Goal: Book appointment/travel/reservation

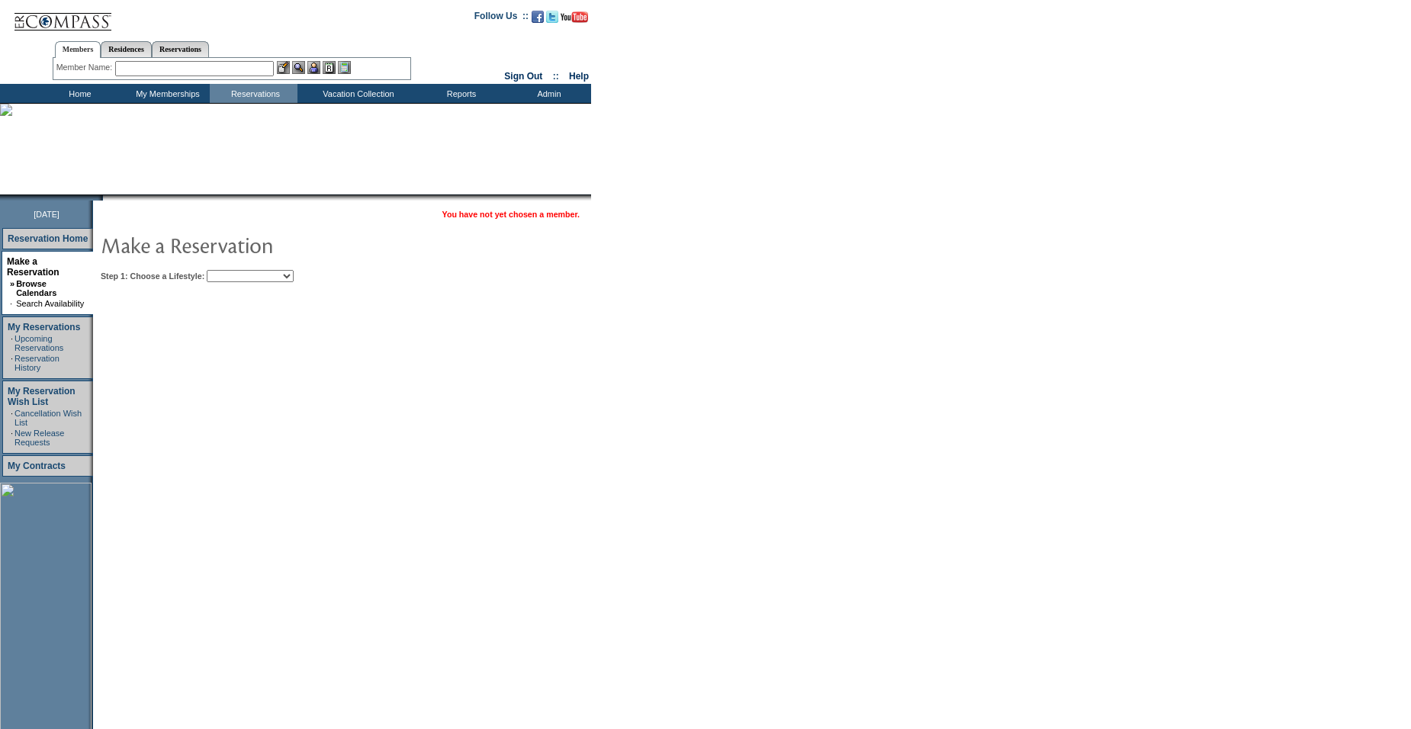
click at [288, 275] on select "Beach Leisure Metropolitan Mountain OIAL for Adventure OIAL for Couples OIAL fo…" at bounding box center [250, 276] width 87 height 12
select select "Beach"
click at [233, 271] on select "Beach Leisure Metropolitan Mountain OIAL for Adventure OIAL for Couples OIAL fo…" at bounding box center [250, 276] width 87 height 12
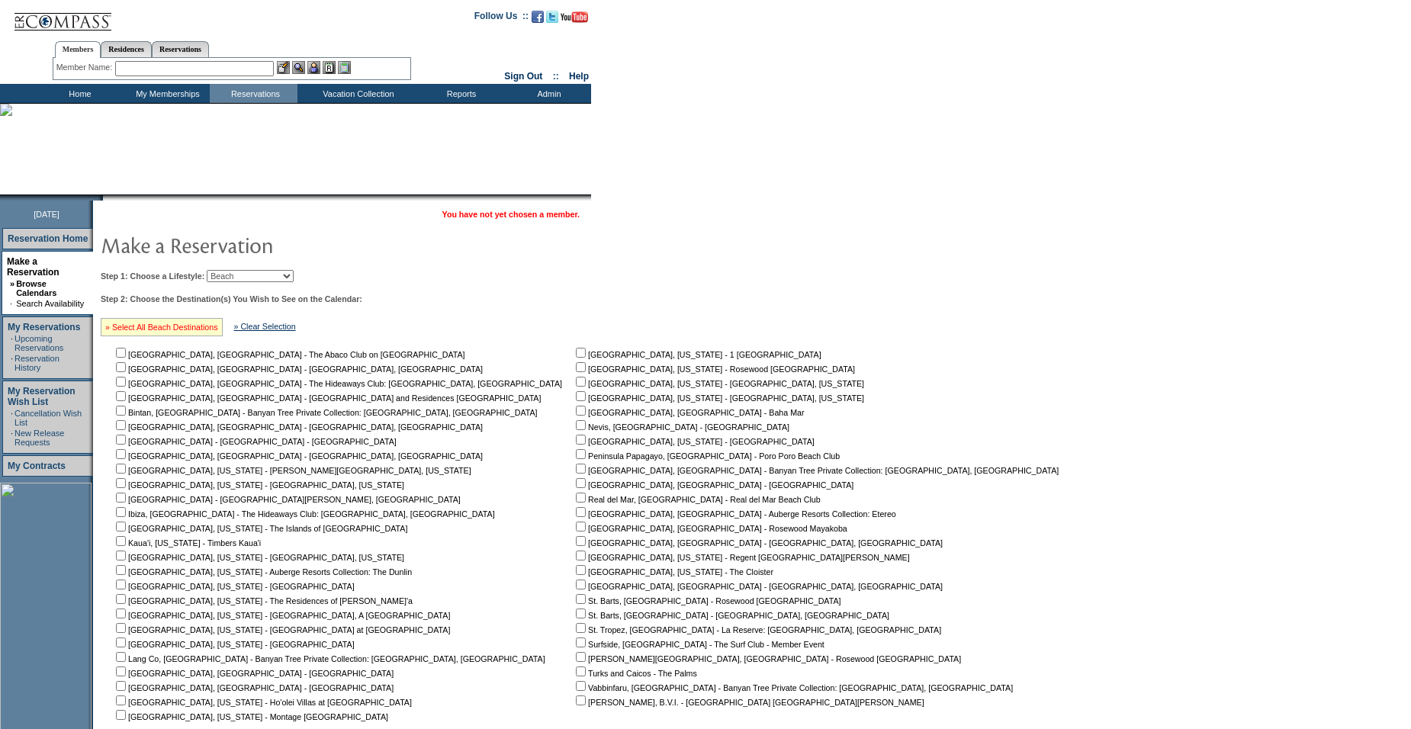
click at [201, 330] on link "» Select All Beach Destinations" at bounding box center [161, 327] width 113 height 9
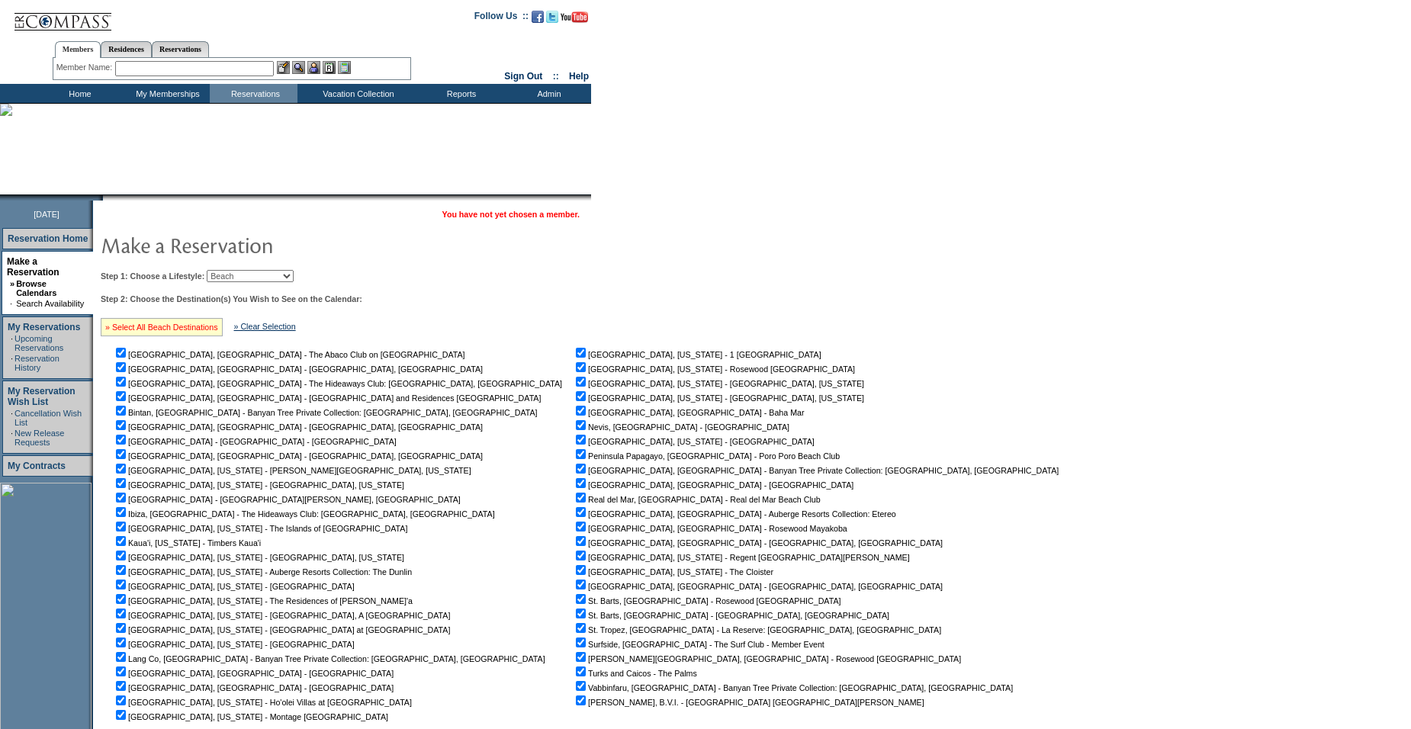
checkbox input "true"
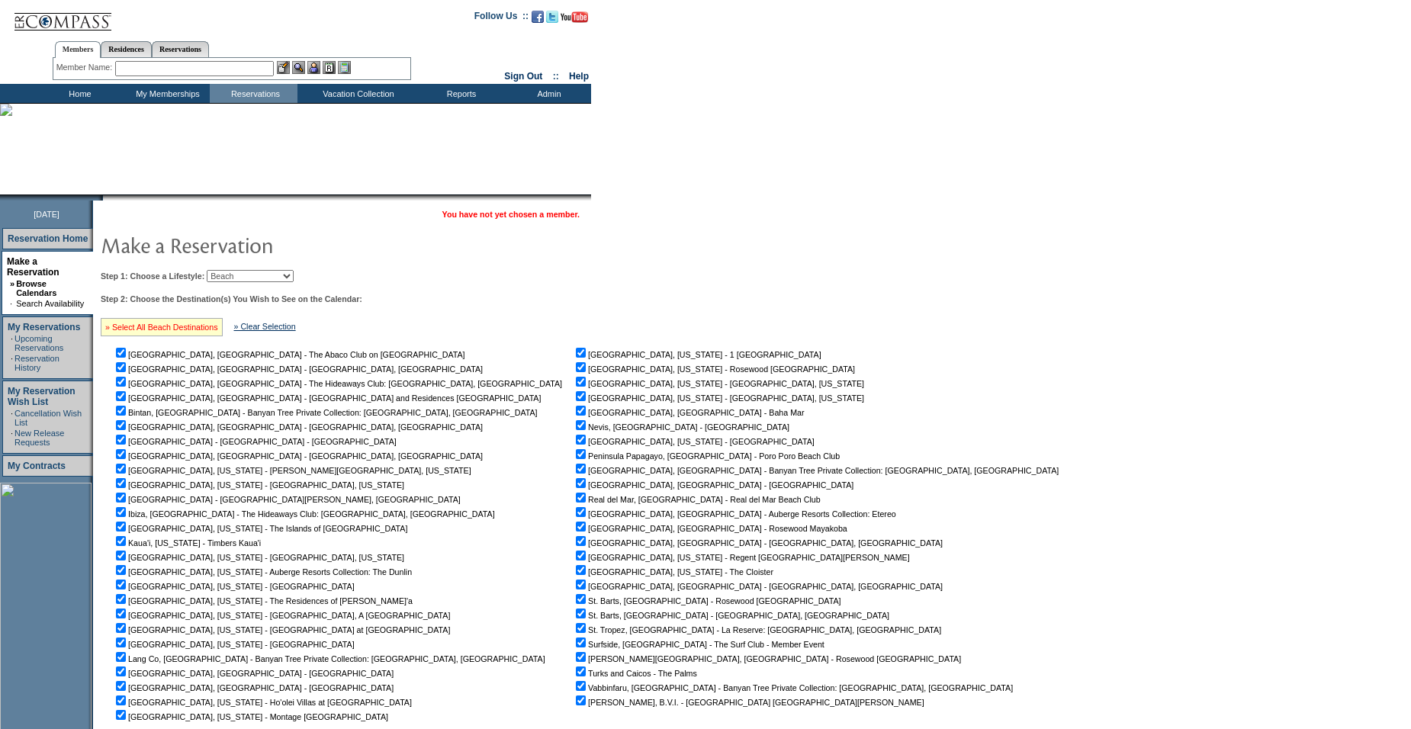
checkbox input "true"
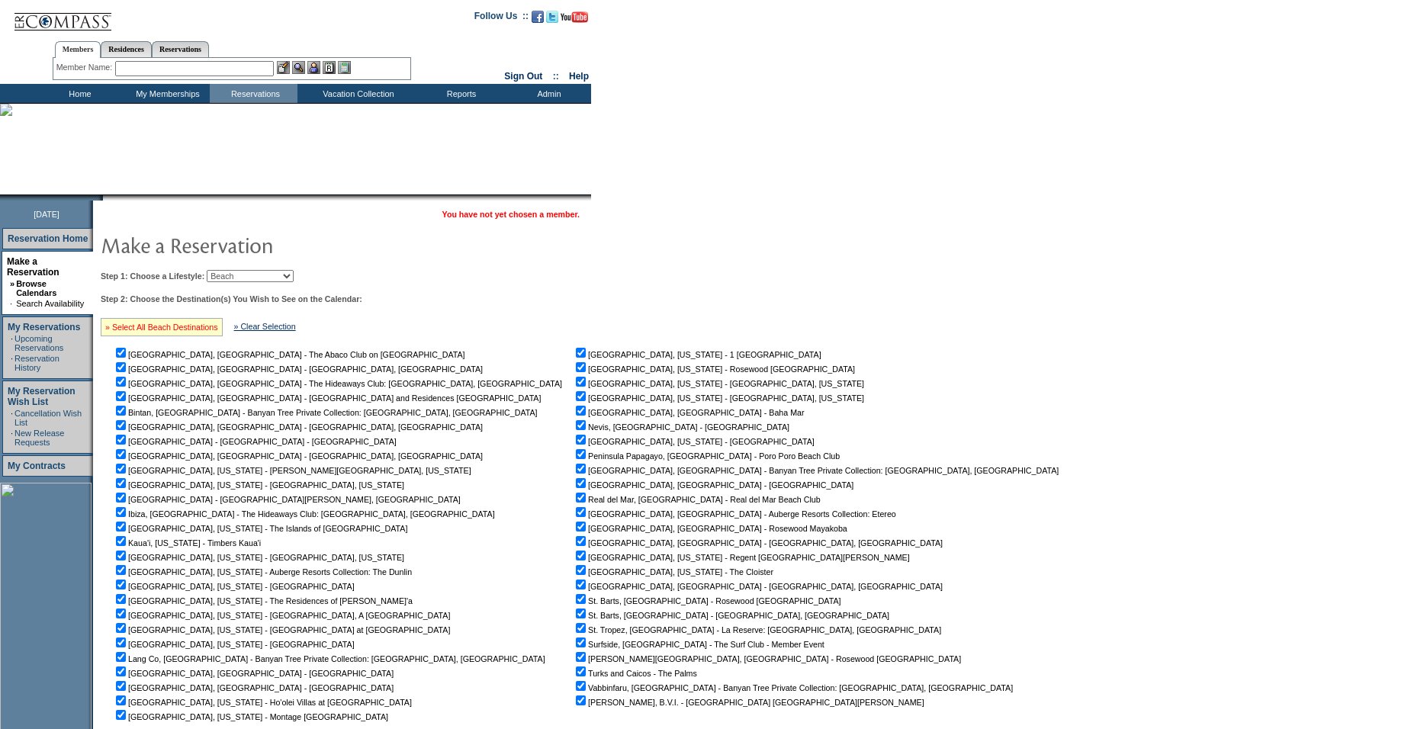
checkbox input "true"
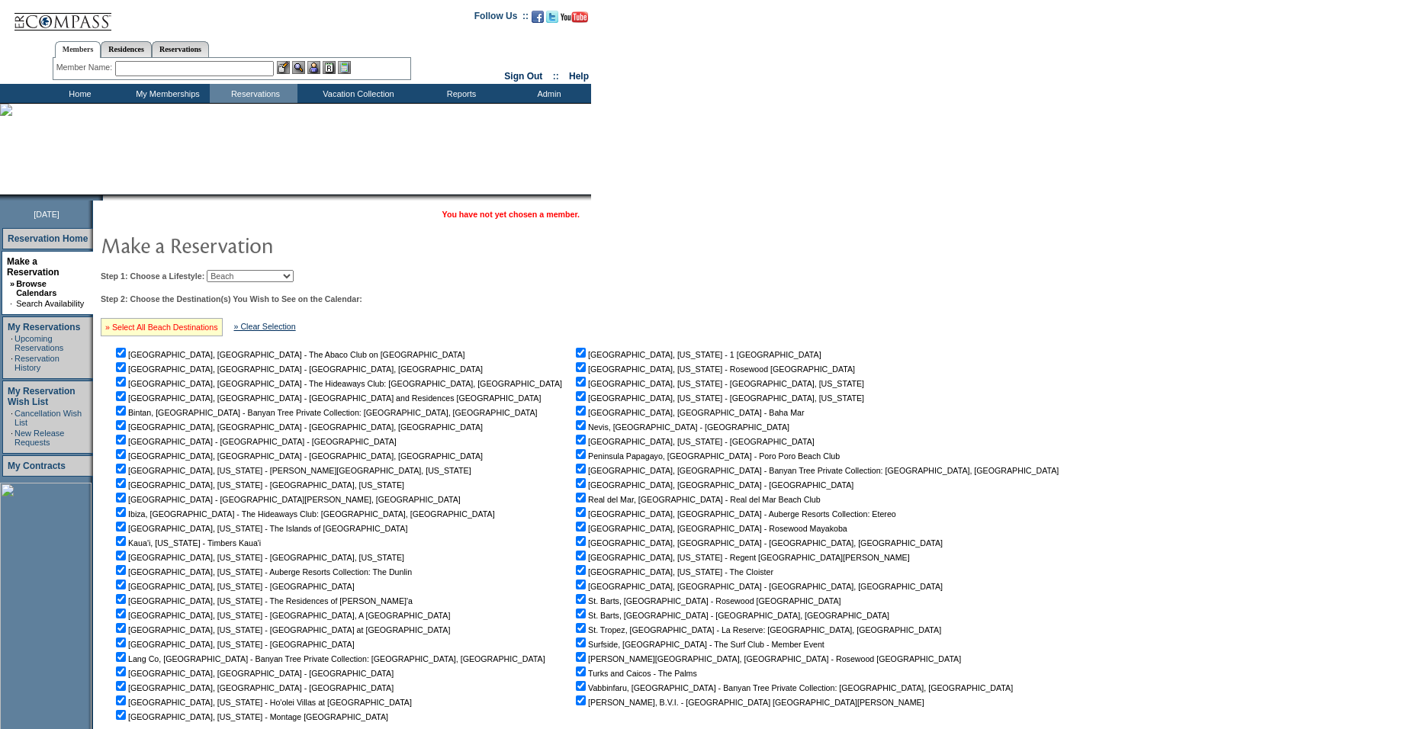
checkbox input "true"
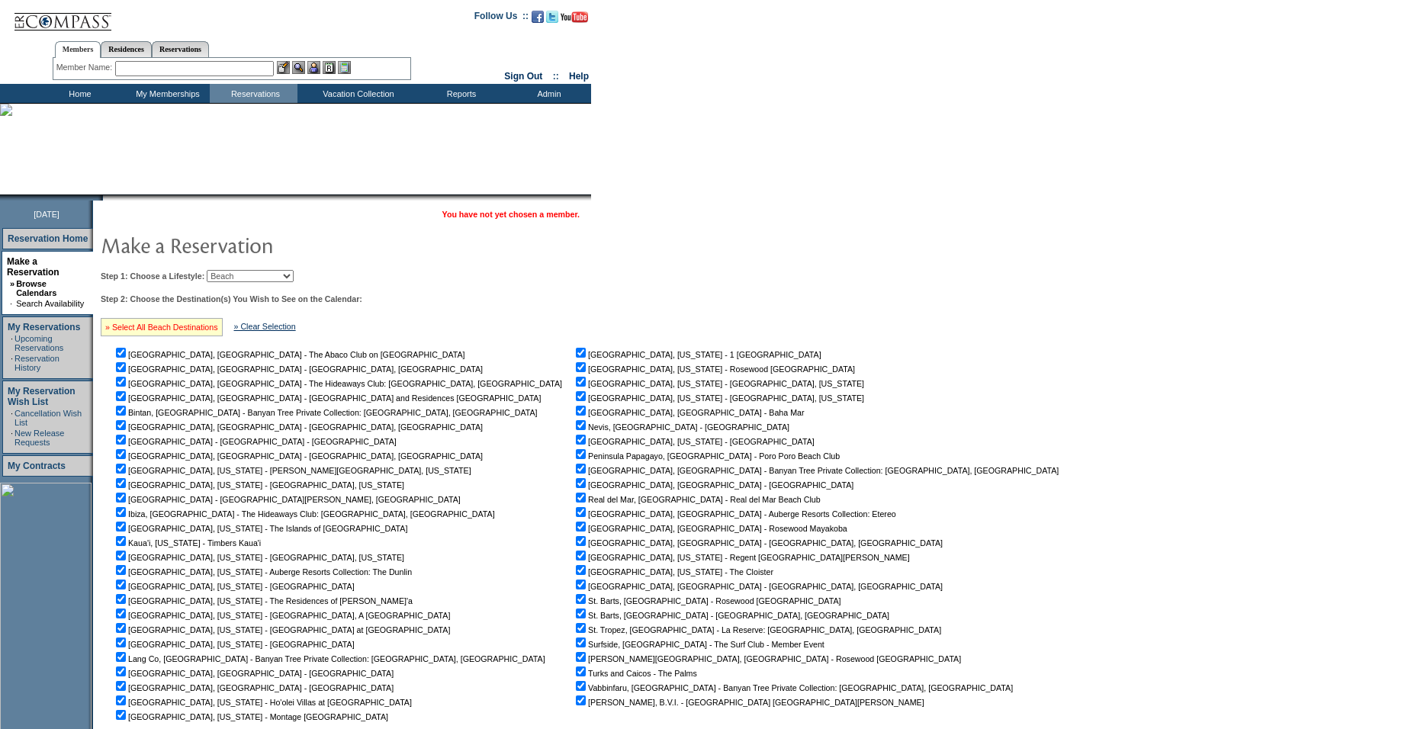
checkbox input "true"
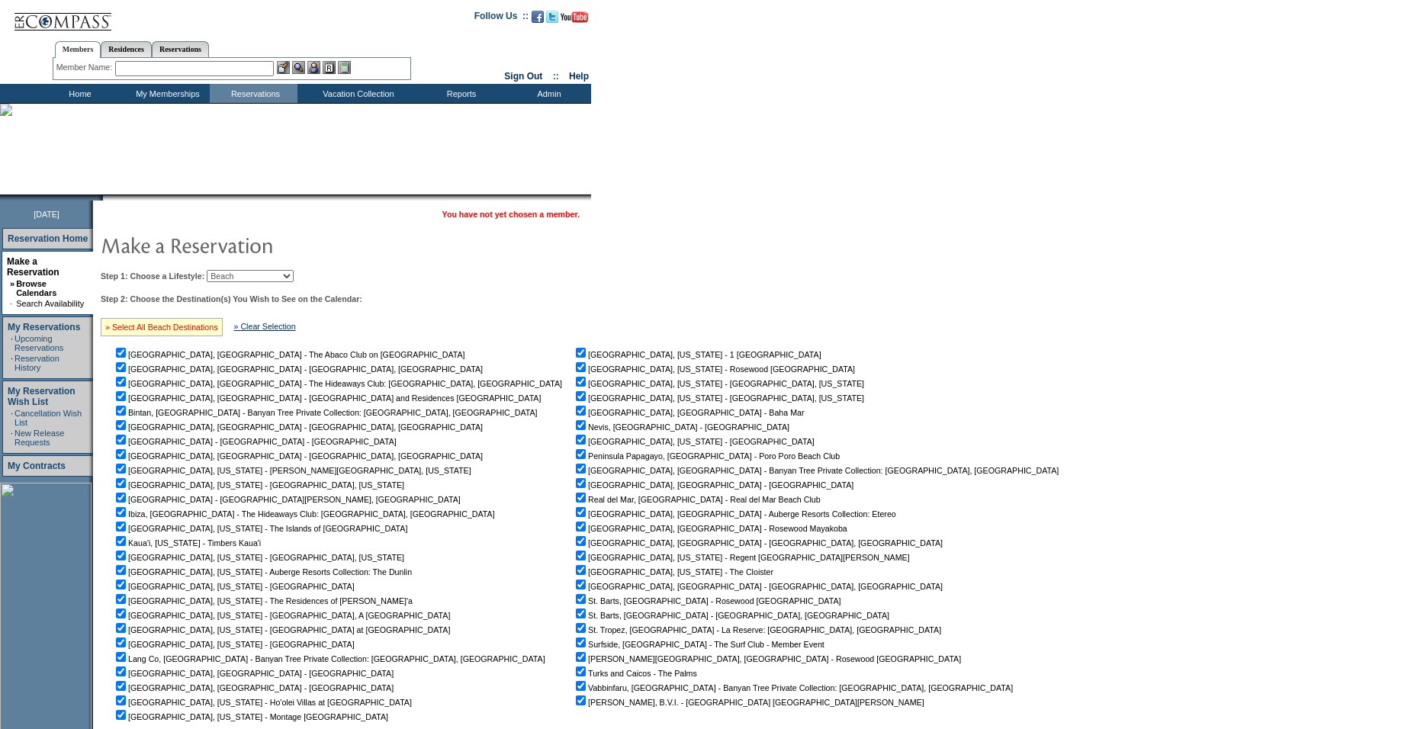
checkbox input "true"
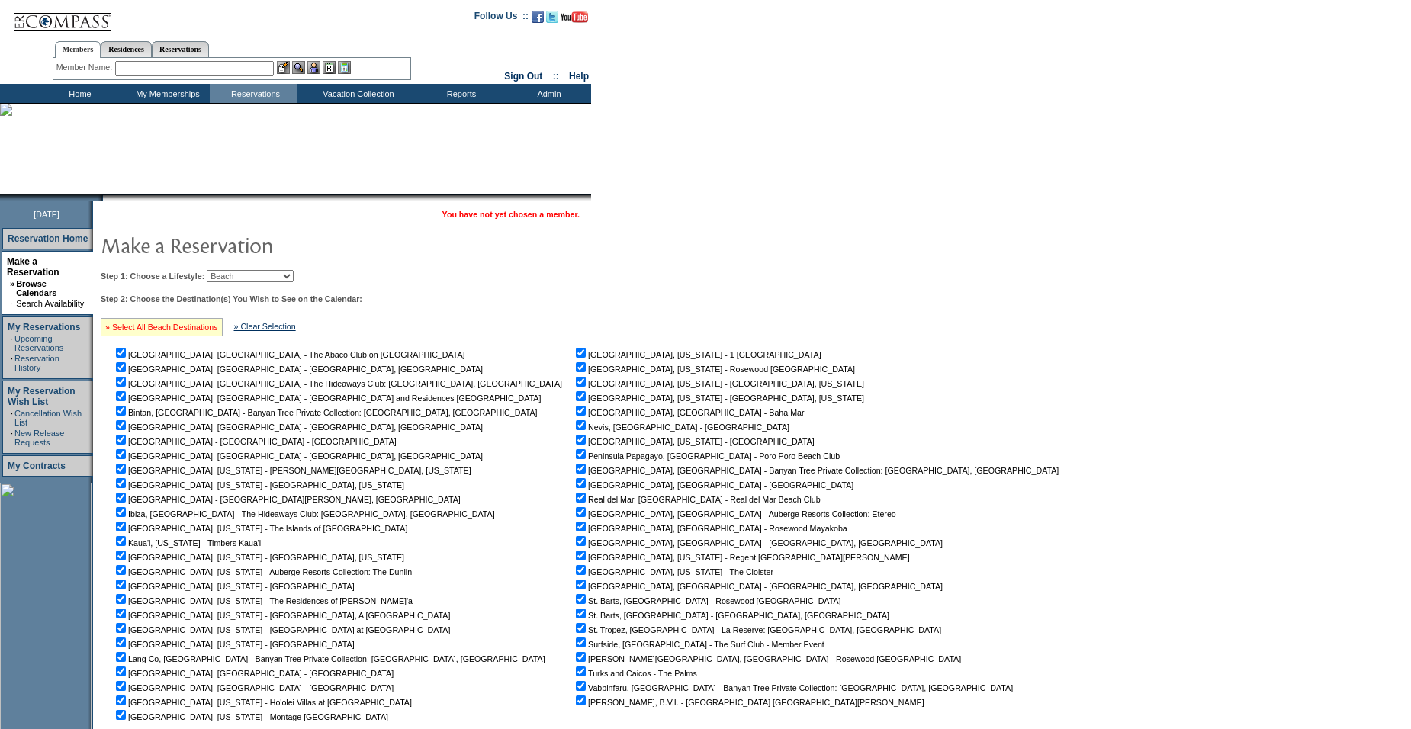
checkbox input "true"
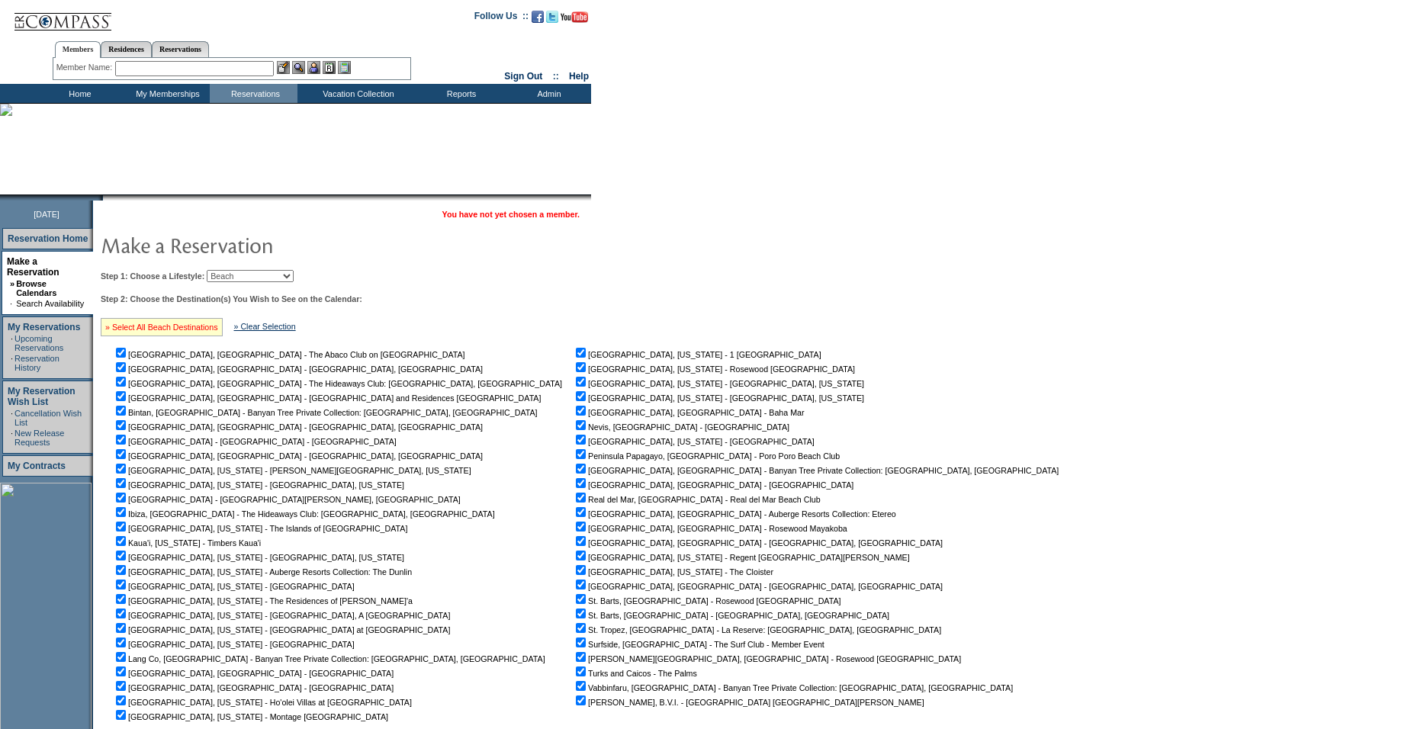
checkbox input "true"
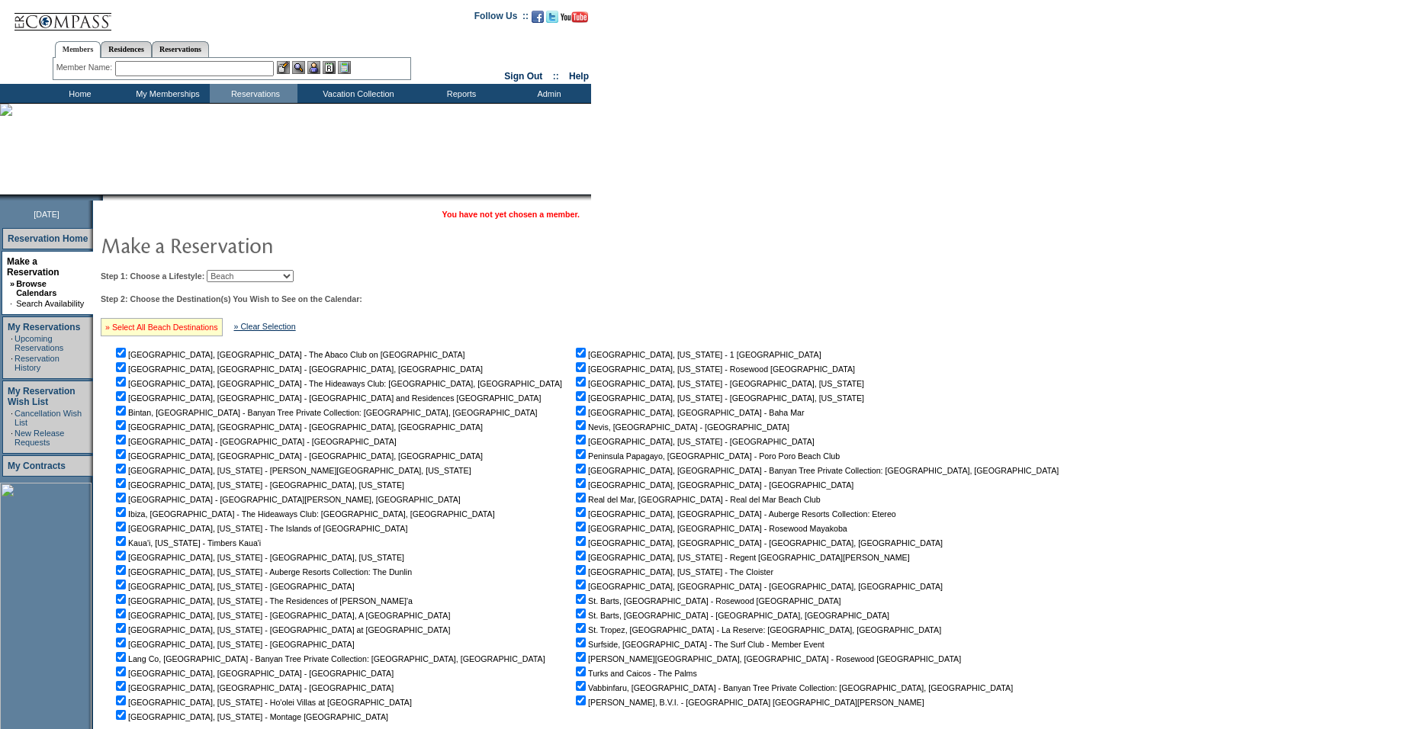
checkbox input "true"
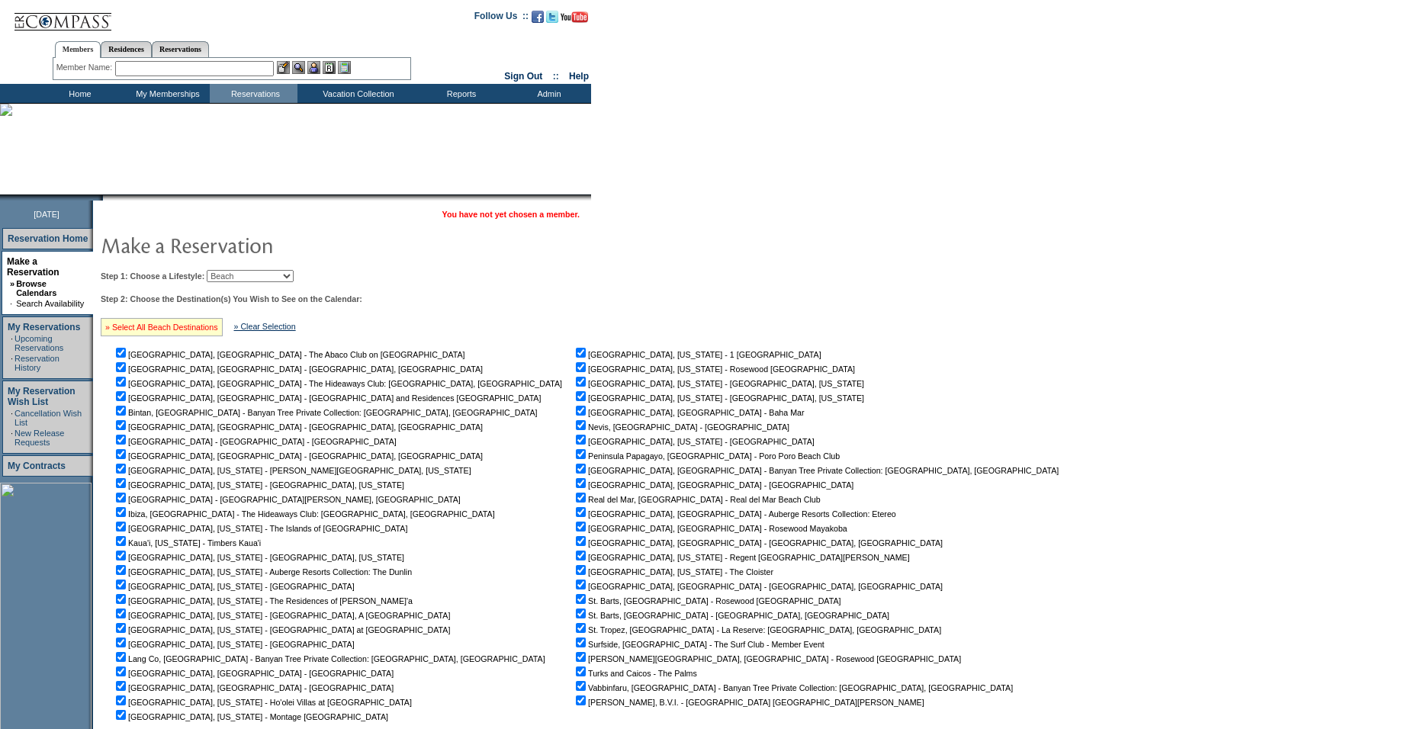
checkbox input "true"
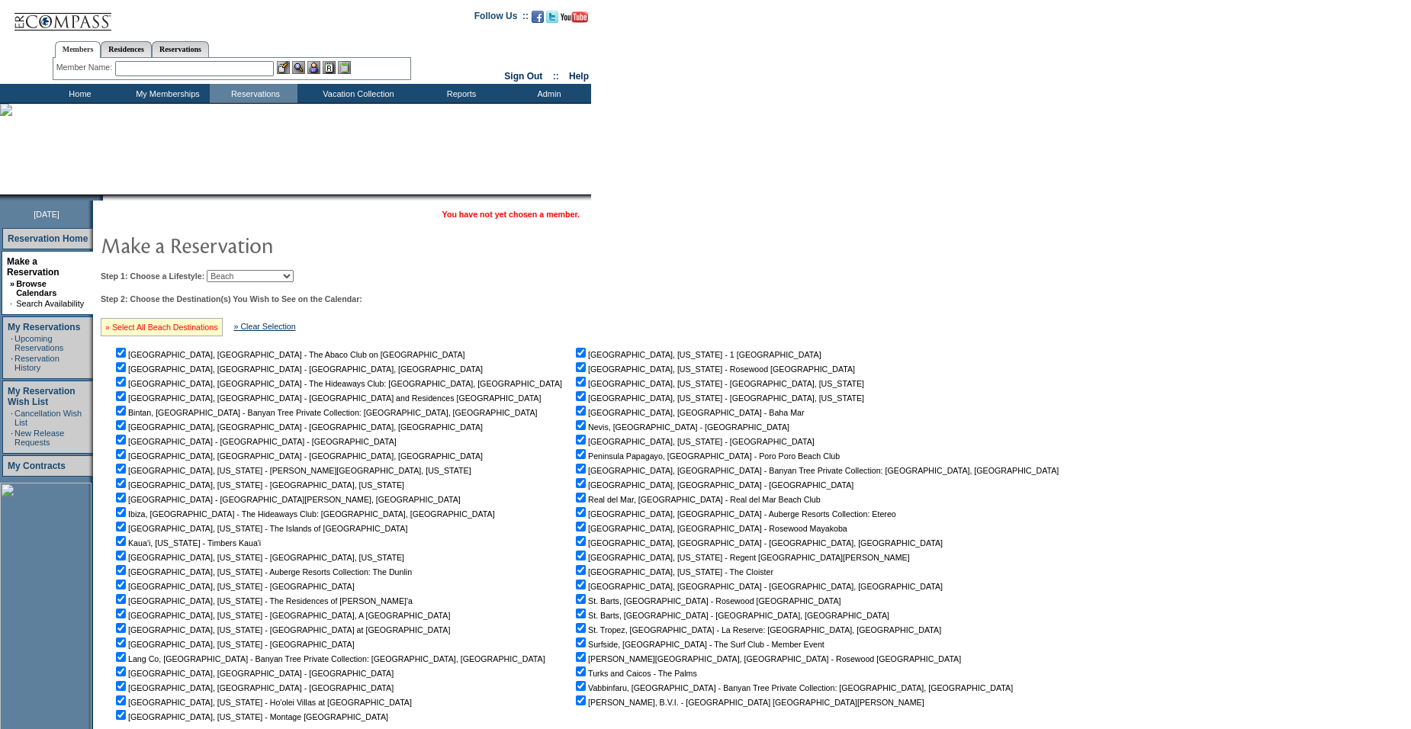
checkbox input "true"
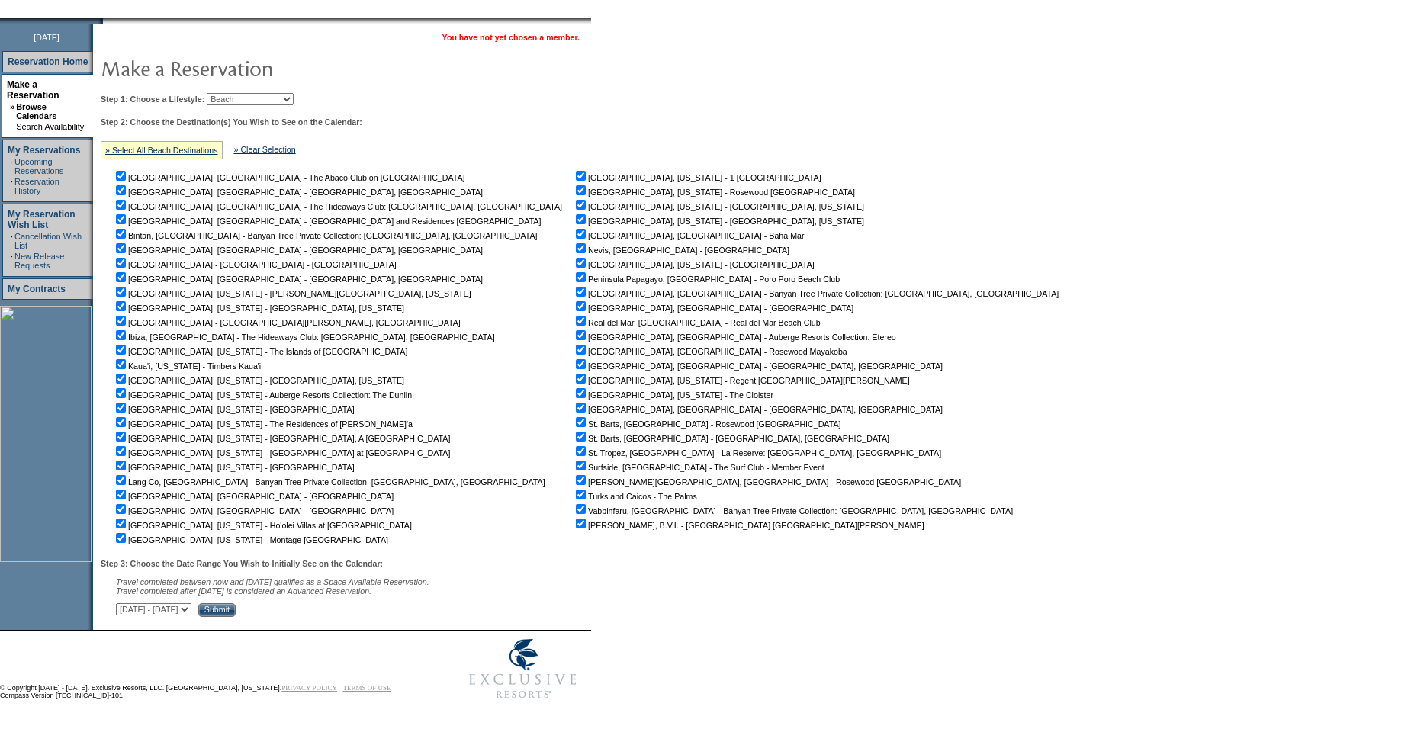
click at [191, 608] on select "[DATE] - [DATE] [DATE] - [DATE] [DATE] - [DATE] [DATE] - [DATE] [DATE] - [DATE]…" at bounding box center [154, 609] width 76 height 12
select select "[DATE]|[DATE]"
click at [124, 603] on select "[DATE] - [DATE] [DATE] - [DATE] [DATE] - [DATE] [DATE] - [DATE] [DATE] - [DATE]…" at bounding box center [154, 609] width 76 height 12
click at [236, 607] on input "Submit" at bounding box center [216, 610] width 37 height 14
